Goal: Information Seeking & Learning: Learn about a topic

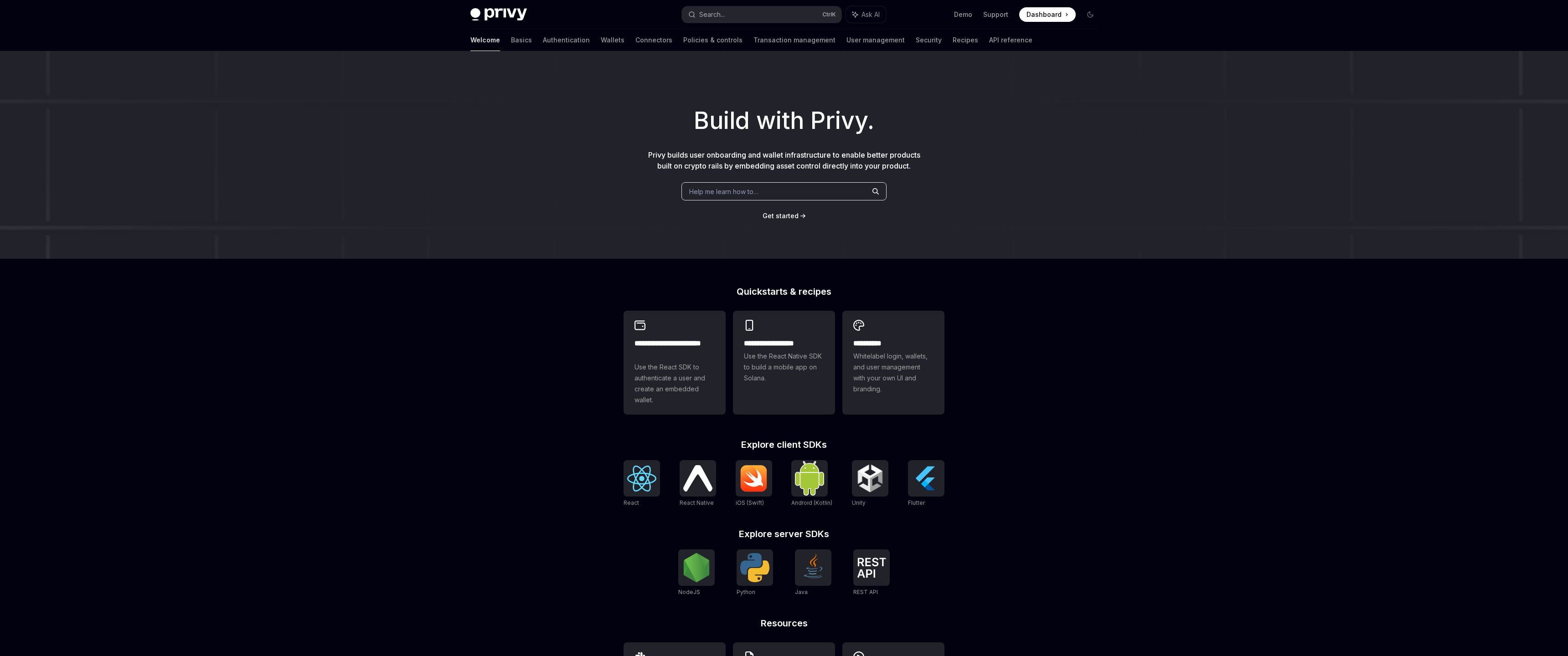
type textarea "*"
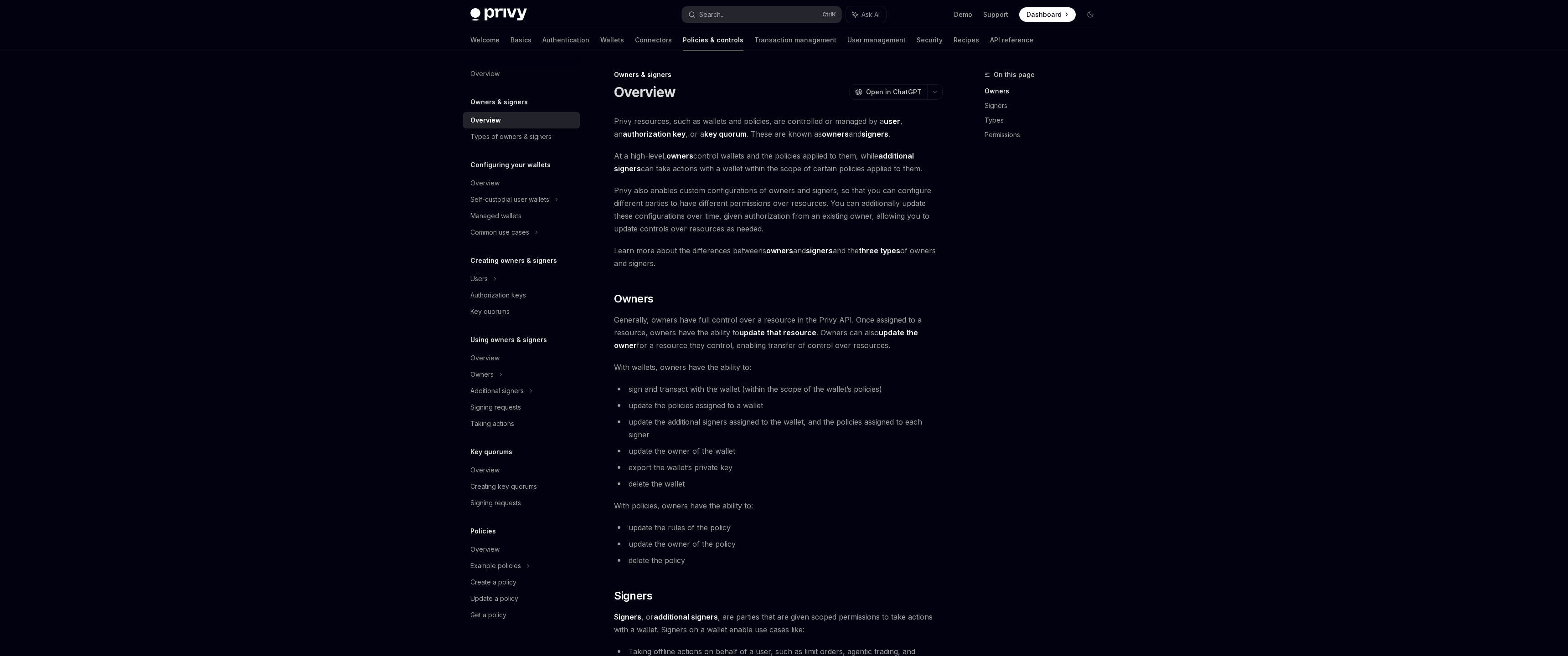
type textarea "*"
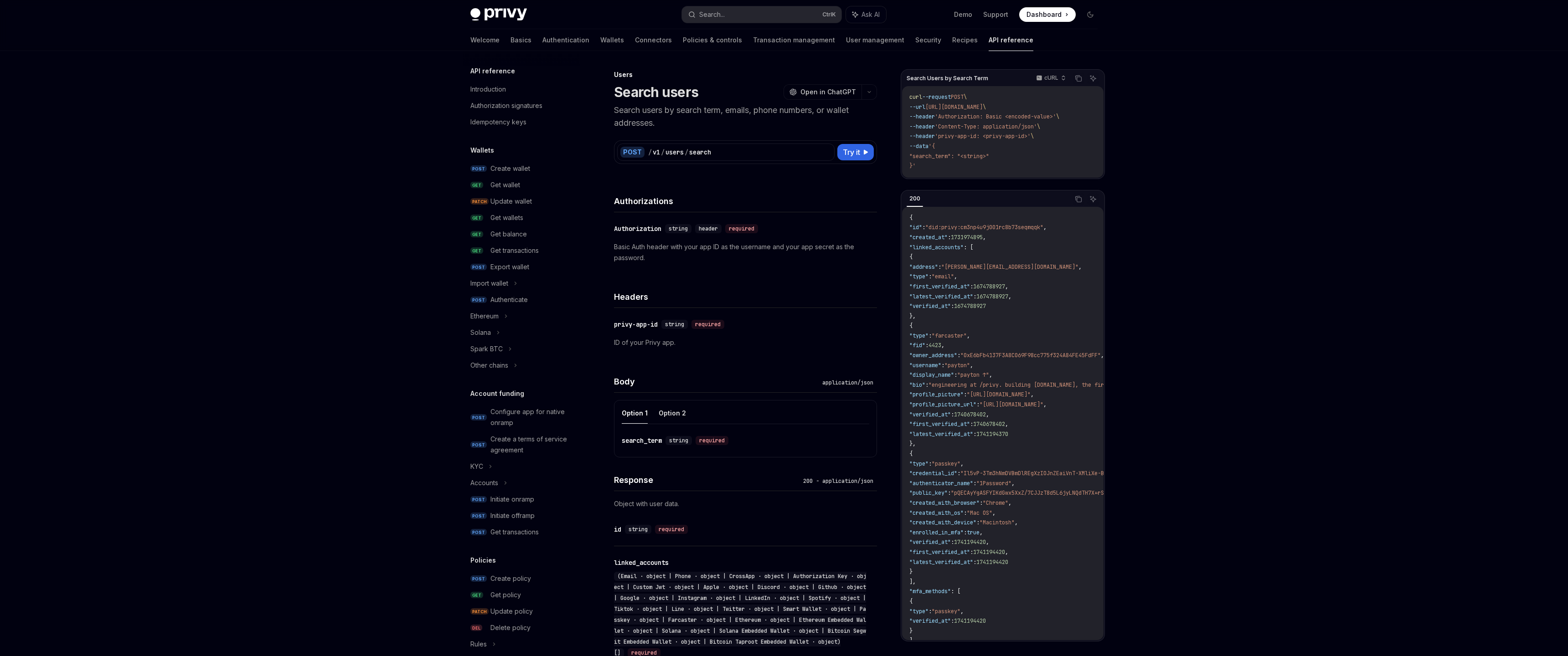
scroll to position [302, 0]
type textarea "*"
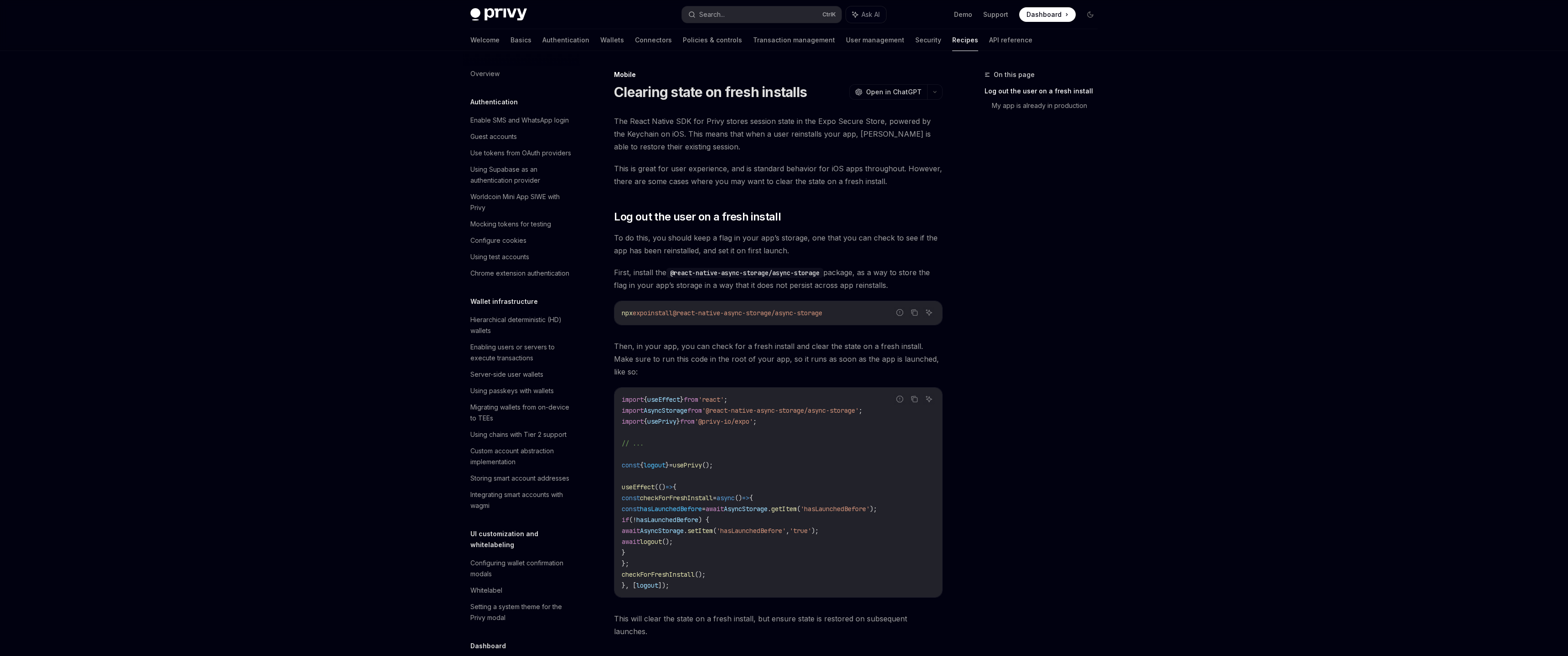
scroll to position [863, 0]
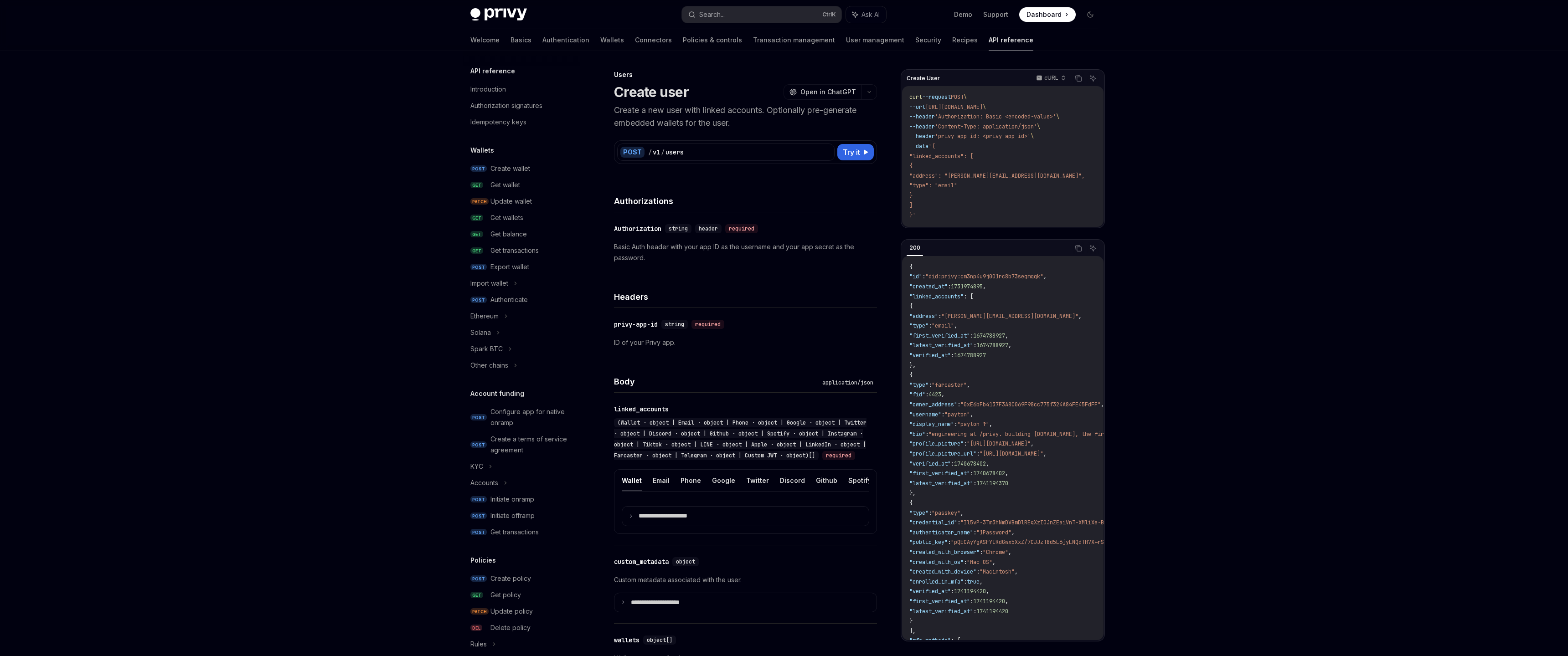
scroll to position [302, 0]
